Goal: Information Seeking & Learning: Learn about a topic

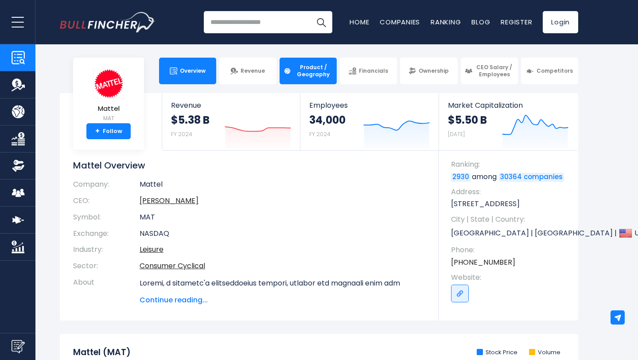
click at [318, 71] on span "Product / Geography" at bounding box center [313, 71] width 39 height 14
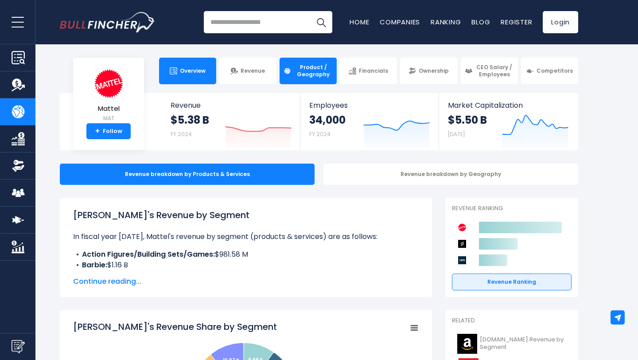
click at [165, 67] on link "Overview" at bounding box center [187, 71] width 57 height 27
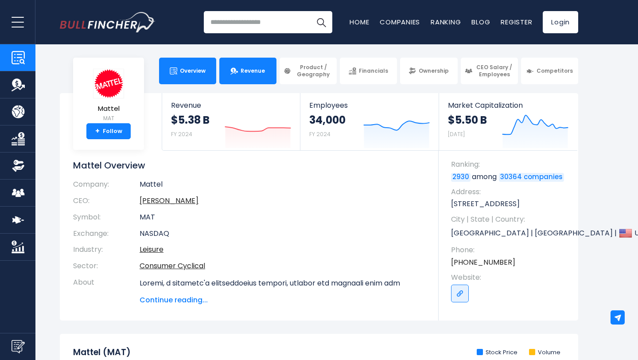
click at [260, 72] on span "Revenue" at bounding box center [252, 70] width 24 height 7
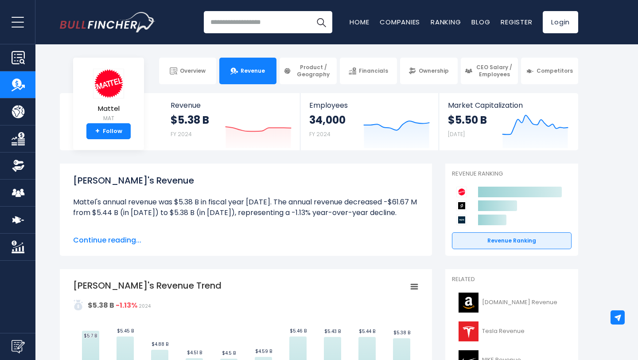
click at [19, 43] on button "open menu" at bounding box center [17, 22] width 35 height 44
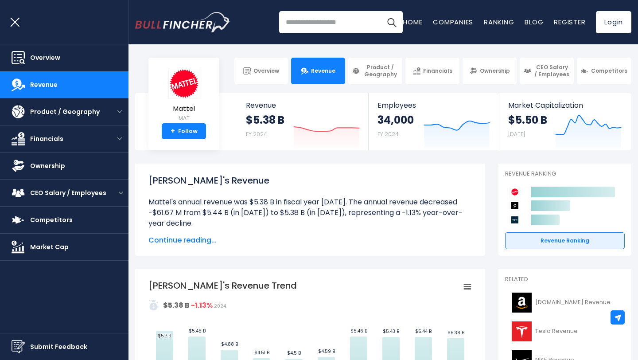
click at [271, 230] on div "Mattel's Revenue Mattel's annual revenue was $5.38 B in fiscal year 2024. The a…" at bounding box center [309, 210] width 323 height 72
